Goal: Find specific page/section: Find specific page/section

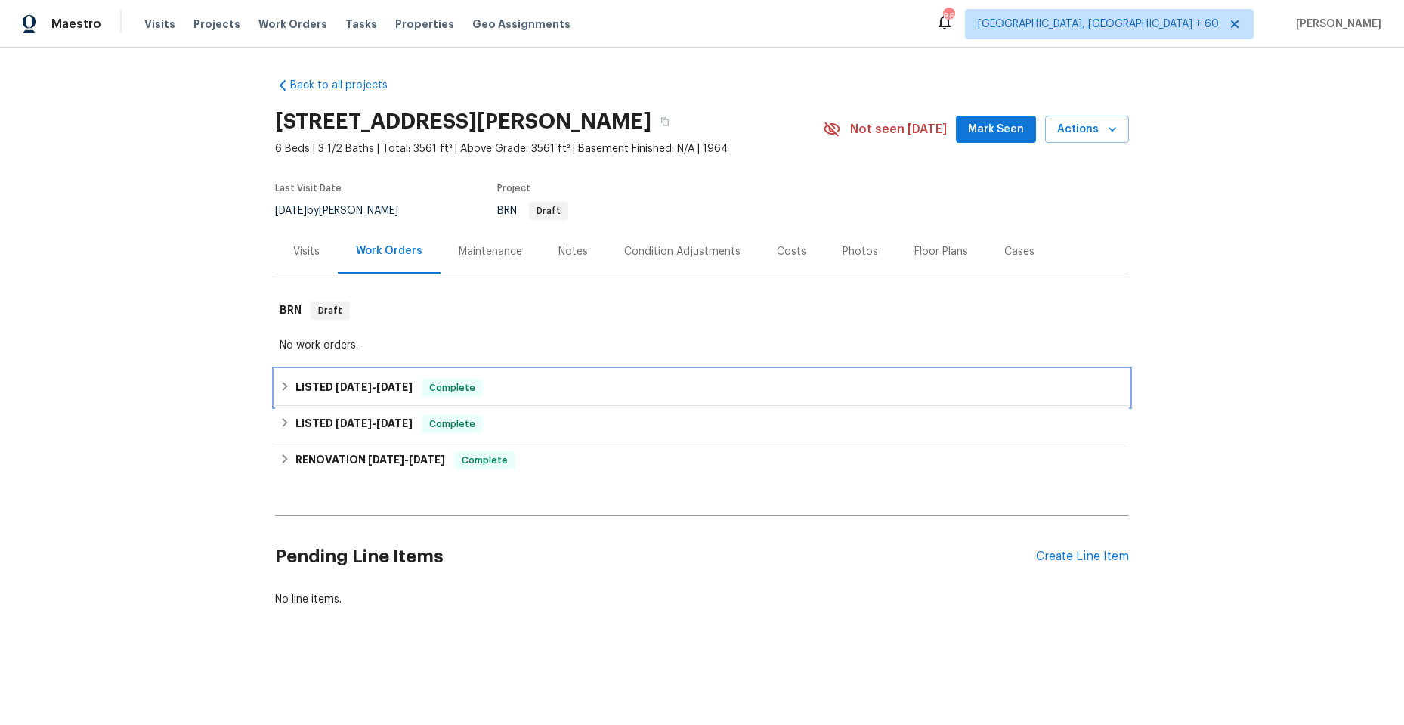
click at [337, 386] on span "[DATE]" at bounding box center [354, 387] width 36 height 11
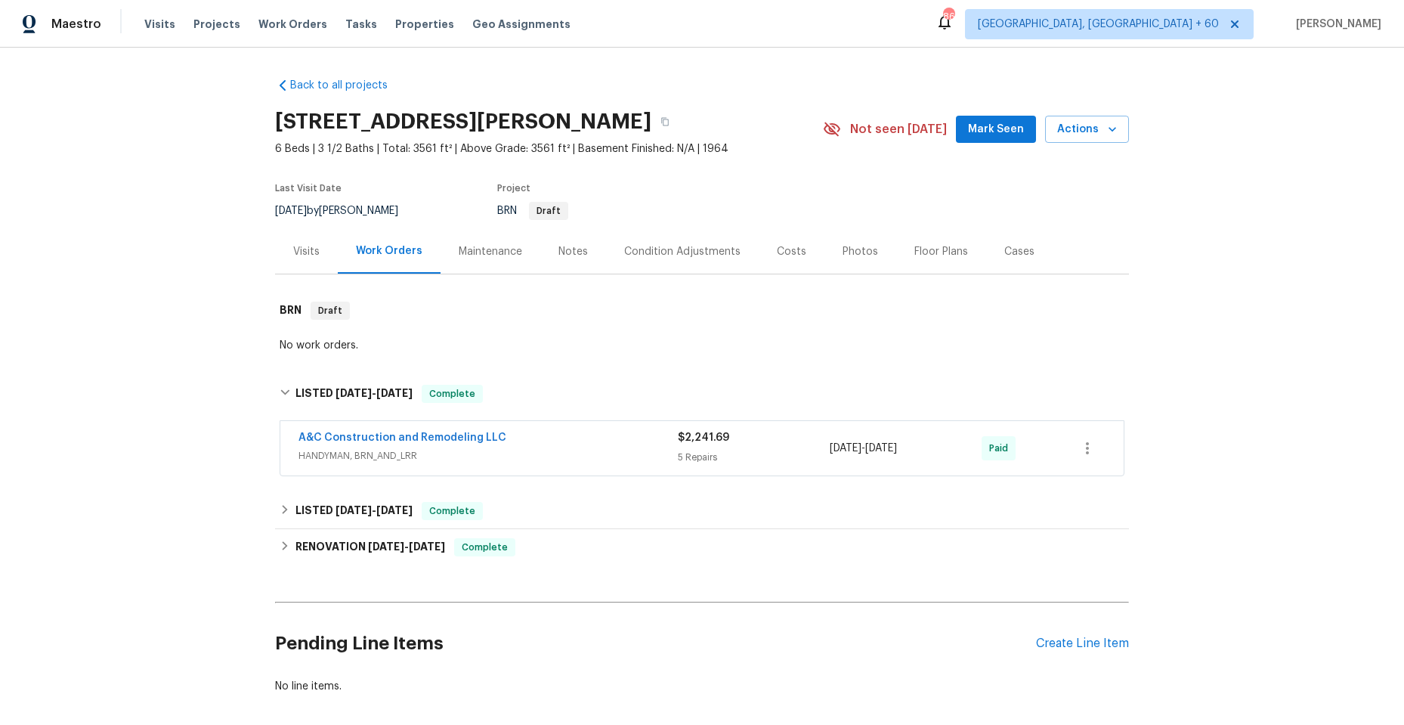
click at [576, 440] on div "A&C Construction and Remodeling LLC" at bounding box center [488, 439] width 379 height 18
